Goal: Transaction & Acquisition: Purchase product/service

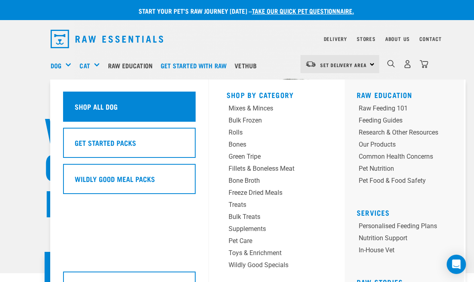
click at [106, 107] on h5 "Shop All Dog" at bounding box center [96, 106] width 43 height 10
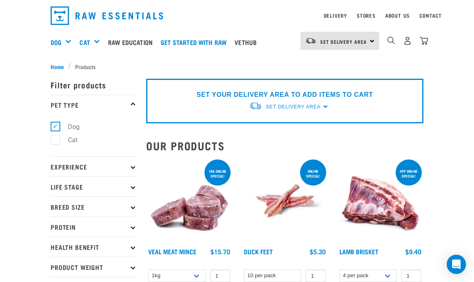
scroll to position [24, 0]
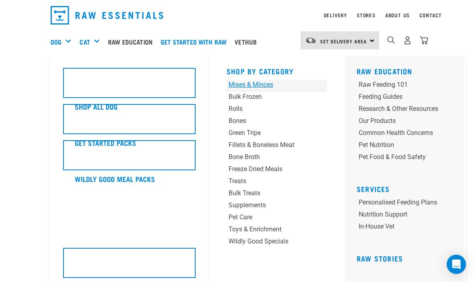
click at [258, 83] on div "Mixes & Minces" at bounding box center [267, 85] width 79 height 10
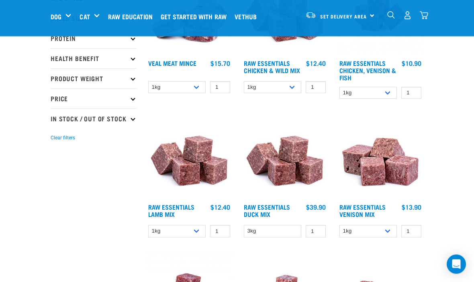
scroll to position [151, 0]
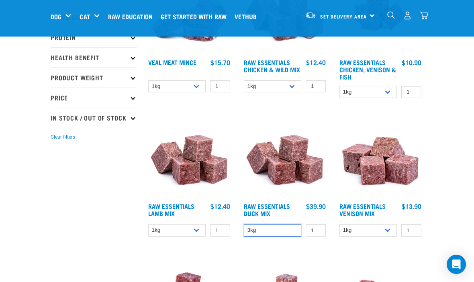
click at [271, 234] on select "3kg" at bounding box center [272, 230] width 57 height 12
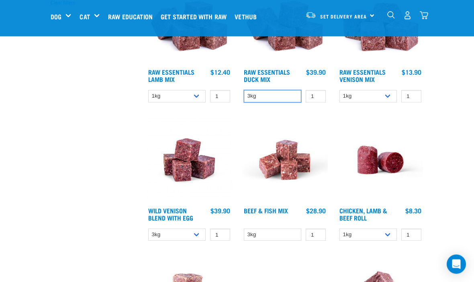
scroll to position [286, 0]
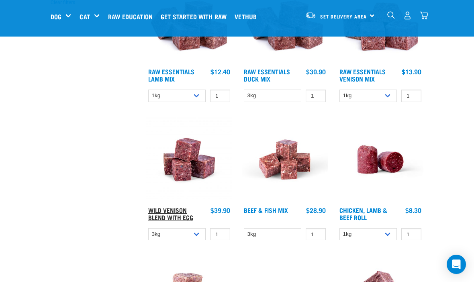
click at [179, 214] on link "Wild Venison Blend with Egg" at bounding box center [170, 213] width 45 height 11
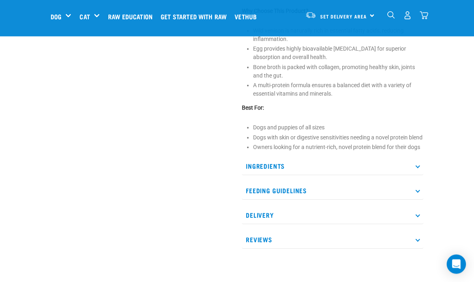
scroll to position [359, 0]
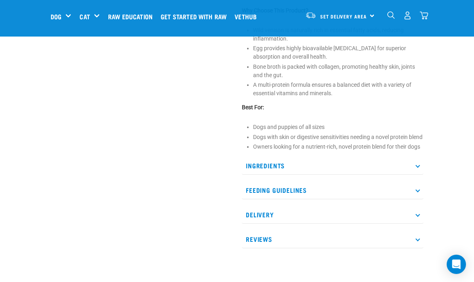
click at [418, 175] on p "Ingredients" at bounding box center [332, 166] width 181 height 18
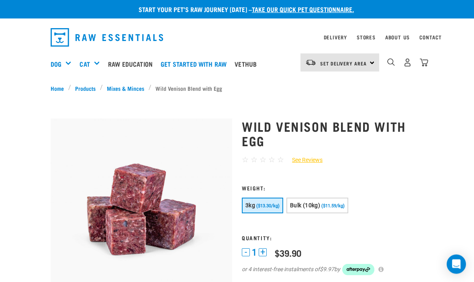
scroll to position [0, 0]
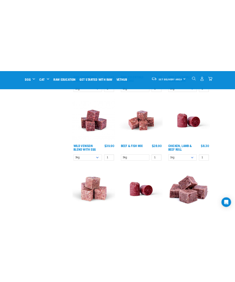
scroll to position [613, 0]
